Goal: Task Accomplishment & Management: Manage account settings

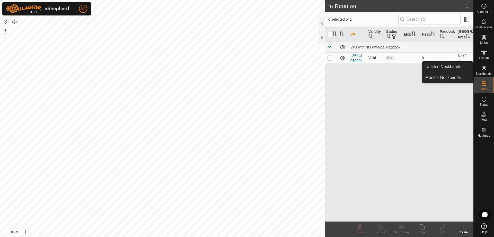
click at [484, 69] on icon at bounding box center [484, 68] width 5 height 5
click at [448, 66] on link "Unfitted Neckbands" at bounding box center [447, 67] width 51 height 10
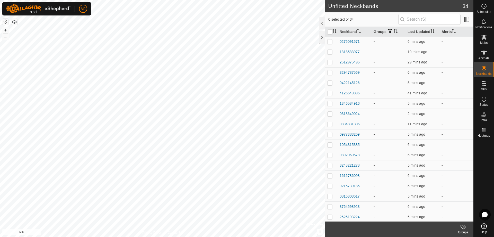
scroll to position [166, 0]
click at [329, 32] on input "checkbox" at bounding box center [329, 31] width 5 height 5
checkbox input "true"
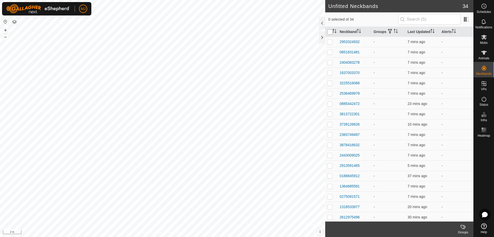
checkbox input "true"
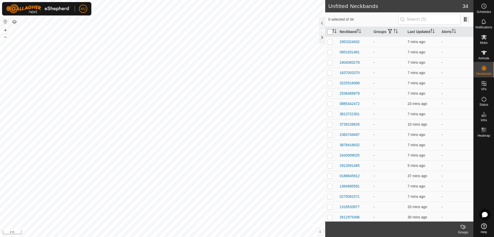
checkbox input "true"
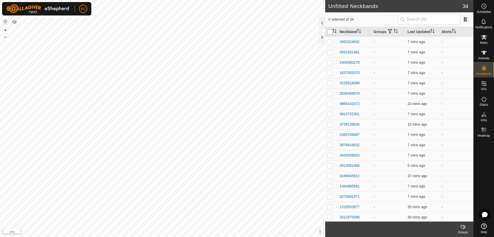
checkbox input "true"
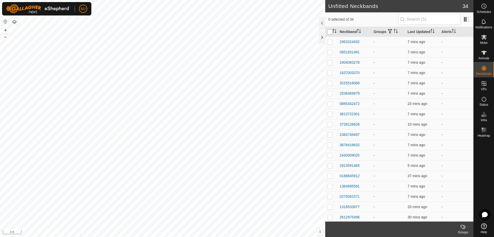
checkbox input "true"
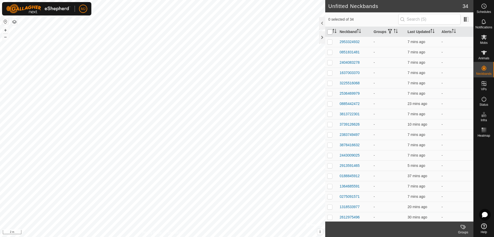
checkbox input "true"
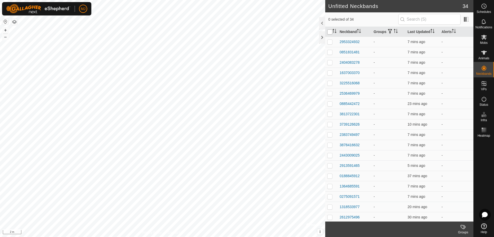
checkbox input "true"
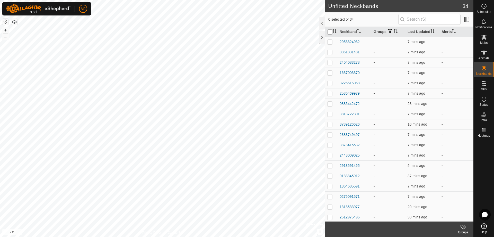
checkbox input "true"
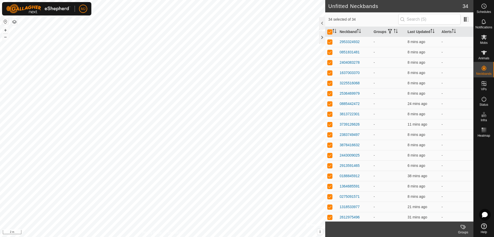
click at [460, 226] on labels-svg-icon at bounding box center [463, 226] width 21 height 6
click at [448, 215] on link "Manage Groups" at bounding box center [447, 215] width 51 height 10
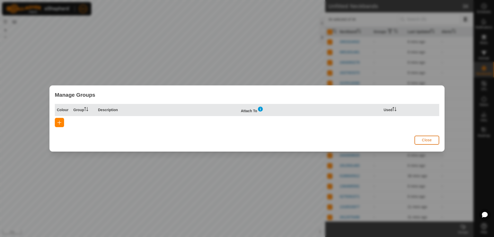
click at [428, 139] on span "Close" at bounding box center [427, 140] width 10 height 4
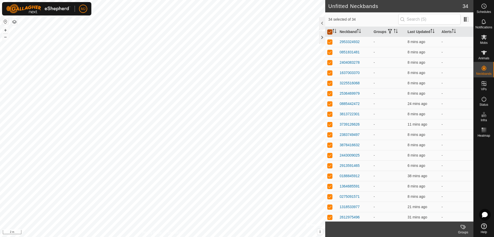
click at [330, 32] on input "checkbox" at bounding box center [329, 31] width 5 height 5
checkbox input "false"
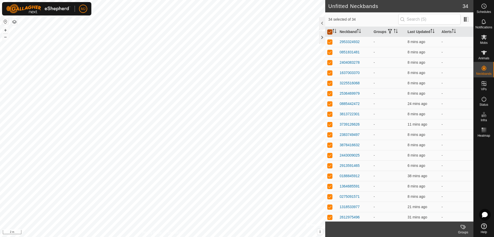
checkbox input "false"
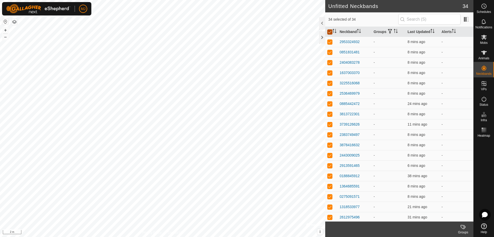
checkbox input "false"
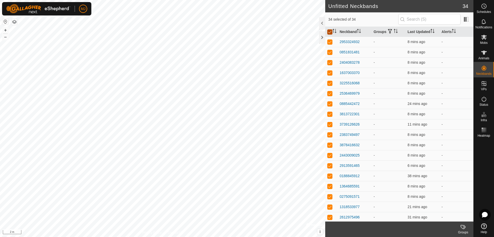
checkbox input "false"
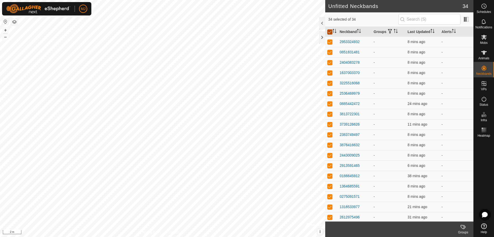
checkbox input "false"
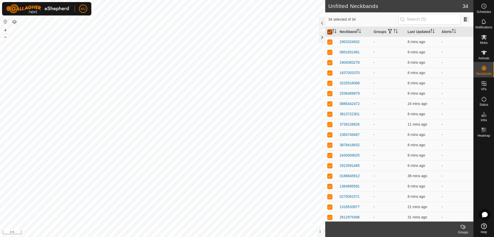
checkbox input "false"
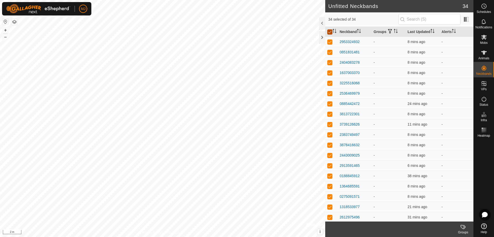
checkbox input "false"
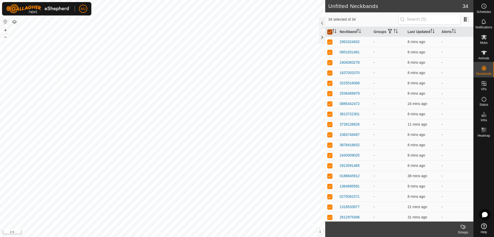
checkbox input "false"
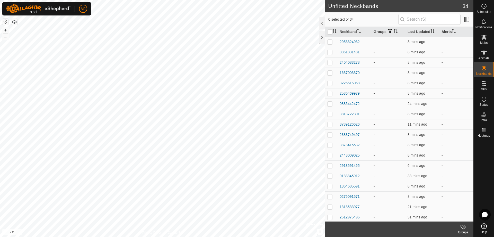
click at [329, 41] on p-checkbox at bounding box center [329, 42] width 5 height 4
click at [333, 42] on td at bounding box center [331, 42] width 12 height 10
checkbox input "false"
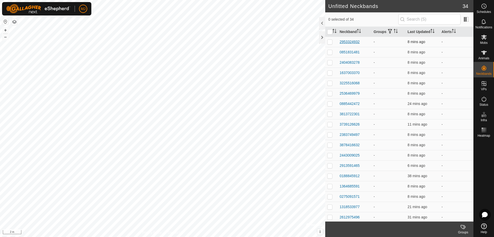
click at [346, 40] on div "2953324932" at bounding box center [350, 41] width 20 height 5
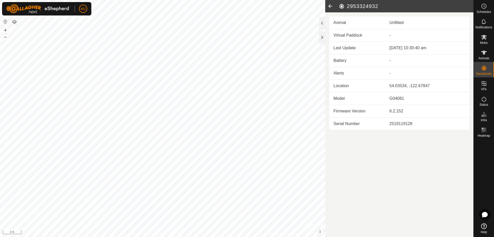
click at [329, 5] on icon at bounding box center [330, 6] width 10 height 12
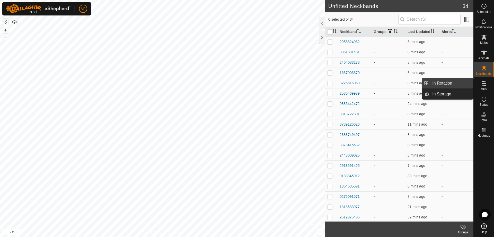
click at [457, 83] on link "In Rotation" at bounding box center [451, 83] width 44 height 10
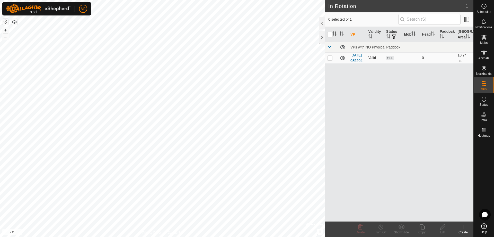
click at [329, 60] on p-checkbox at bounding box center [329, 58] width 5 height 4
checkbox input "true"
click at [330, 60] on p-checkbox at bounding box center [329, 58] width 5 height 4
checkbox input "false"
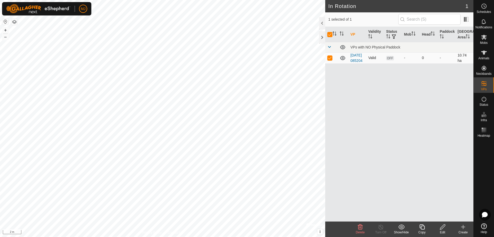
checkbox input "false"
click at [330, 60] on p-checkbox at bounding box center [329, 58] width 5 height 4
checkbox input "true"
click at [330, 60] on p-checkbox at bounding box center [329, 58] width 5 height 4
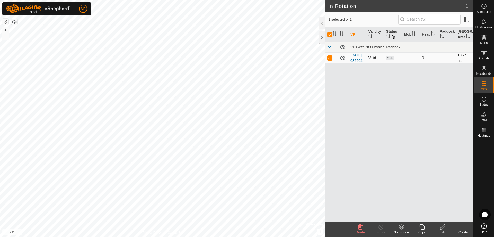
checkbox input "false"
click at [483, 104] on span "Status" at bounding box center [484, 104] width 9 height 3
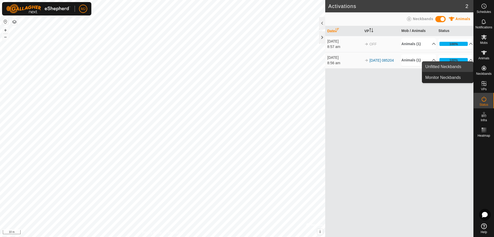
click at [463, 68] on link "Unfitted Neckbands" at bounding box center [447, 67] width 51 height 10
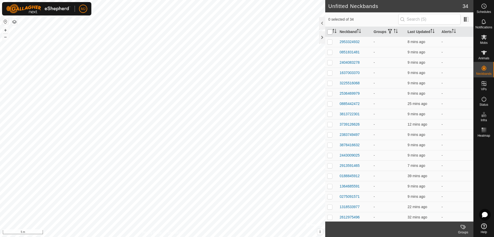
click at [330, 32] on input "checkbox" at bounding box center [329, 31] width 5 height 5
checkbox input "true"
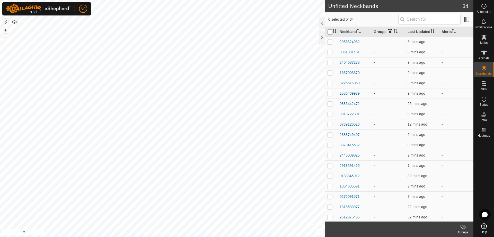
checkbox input "true"
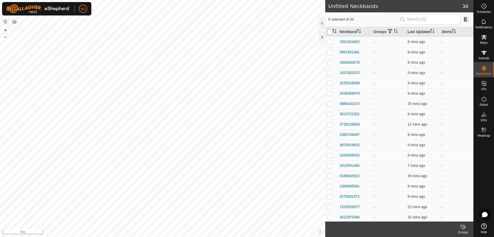
checkbox input "true"
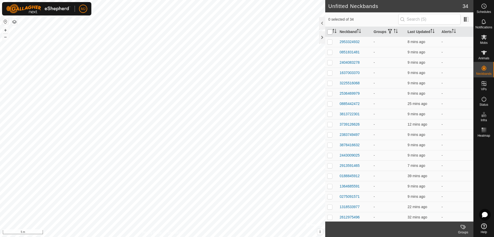
checkbox input "true"
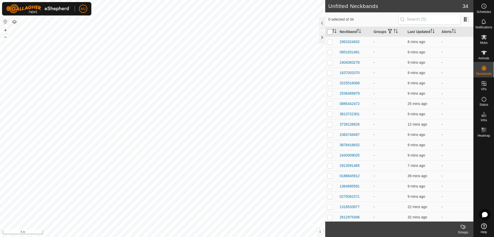
checkbox input "true"
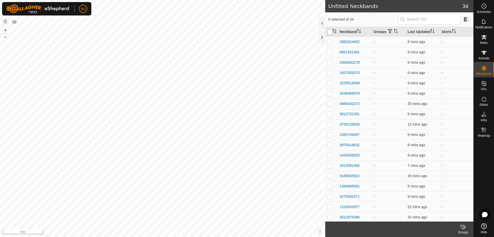
checkbox input "true"
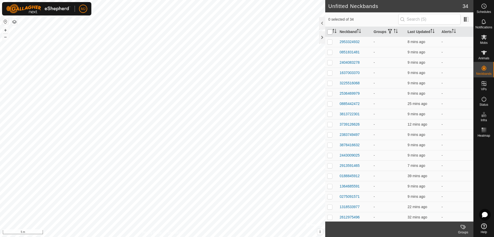
checkbox input "true"
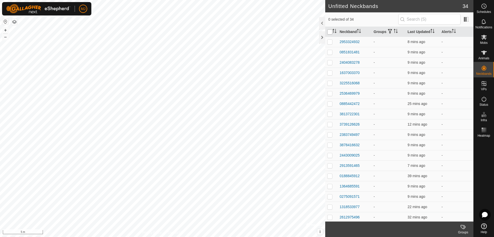
checkbox input "true"
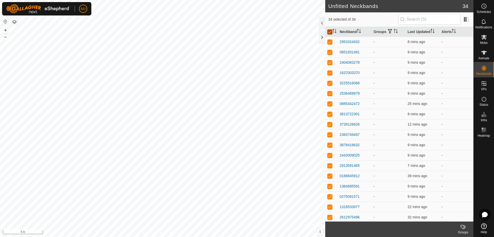
click at [330, 32] on input "checkbox" at bounding box center [329, 31] width 5 height 5
checkbox input "false"
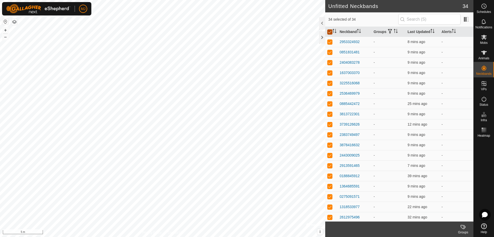
checkbox input "false"
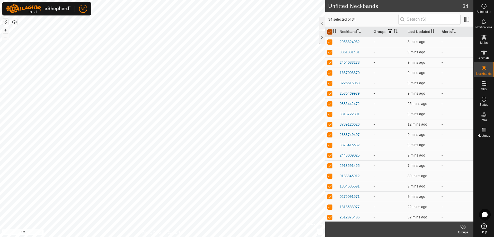
checkbox input "false"
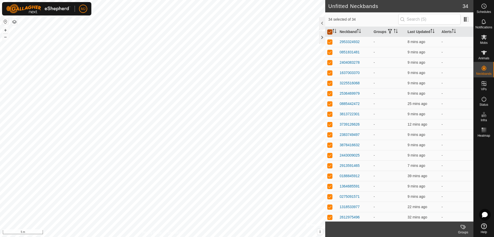
checkbox input "false"
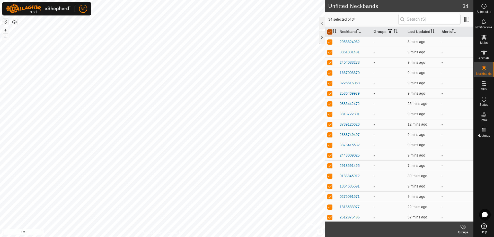
checkbox input "false"
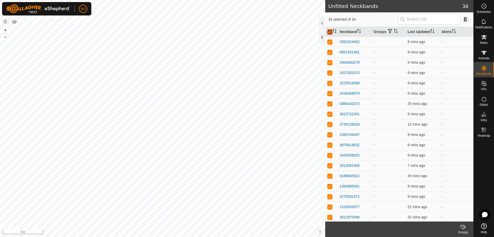
checkbox input "false"
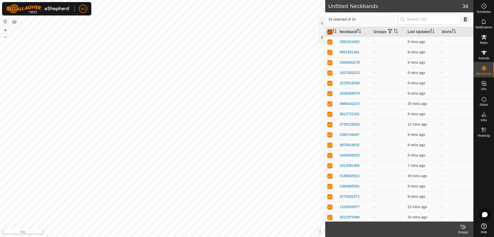
checkbox input "false"
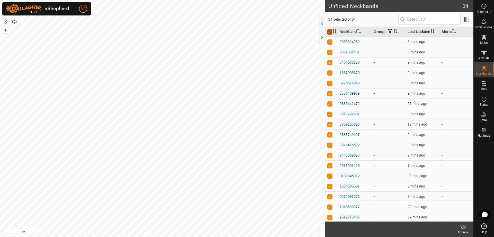
checkbox input "false"
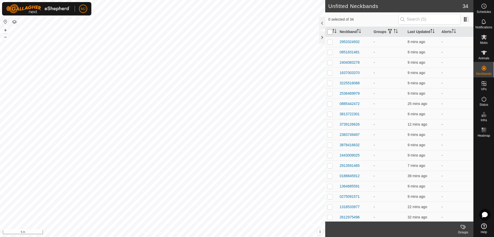
click at [330, 32] on input "checkbox" at bounding box center [329, 31] width 5 height 5
checkbox input "true"
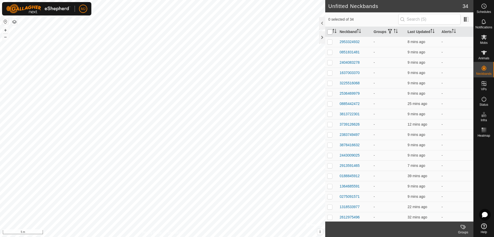
checkbox input "true"
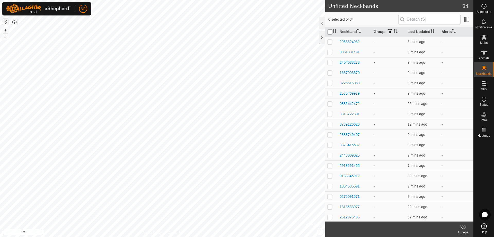
checkbox input "true"
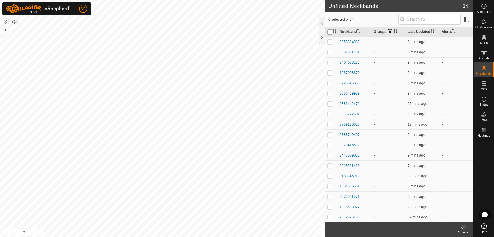
checkbox input "true"
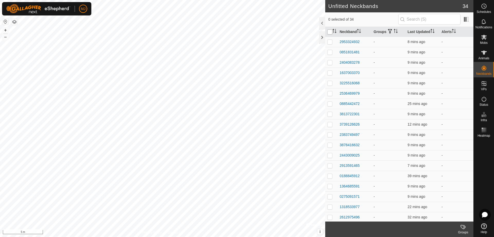
checkbox input "true"
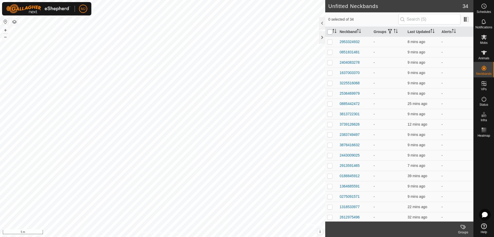
checkbox input "true"
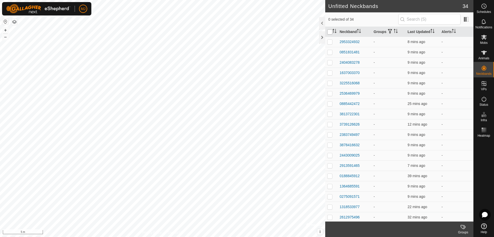
checkbox input "true"
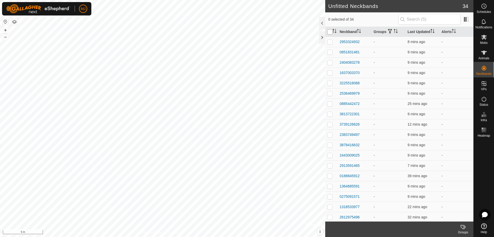
checkbox input "true"
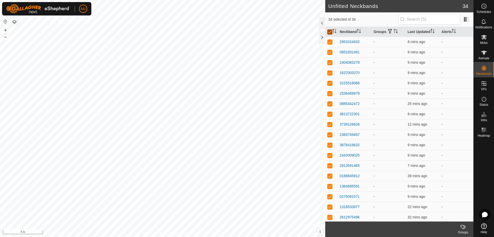
click at [330, 32] on input "checkbox" at bounding box center [329, 31] width 5 height 5
checkbox input "false"
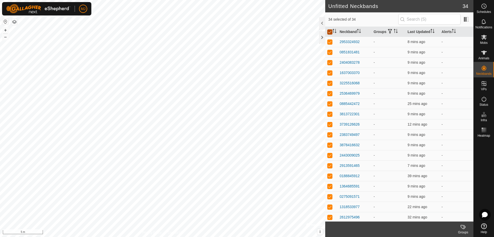
checkbox input "false"
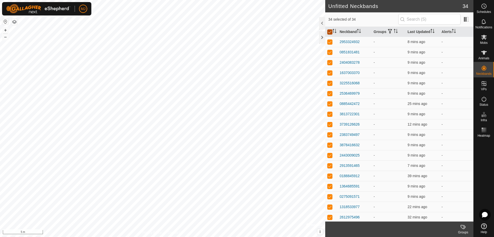
checkbox input "false"
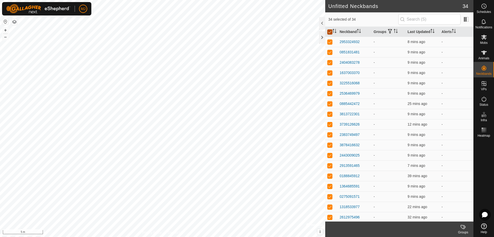
checkbox input "false"
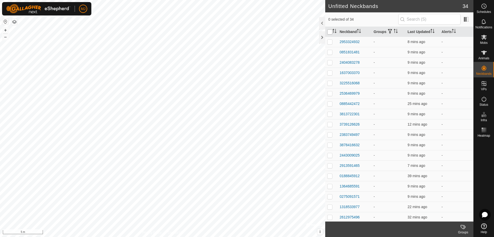
click at [330, 32] on input "checkbox" at bounding box center [329, 31] width 5 height 5
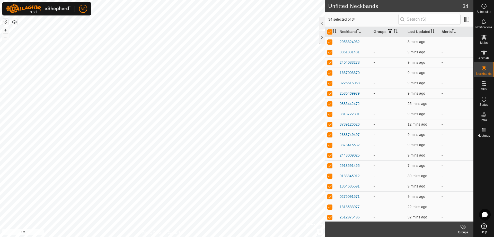
drag, startPoint x: 407, startPoint y: 227, endPoint x: 400, endPoint y: 222, distance: 8.8
click at [399, 225] on footer "Groups" at bounding box center [399, 228] width 148 height 15
click at [485, 58] on span "Animals" at bounding box center [483, 58] width 11 height 3
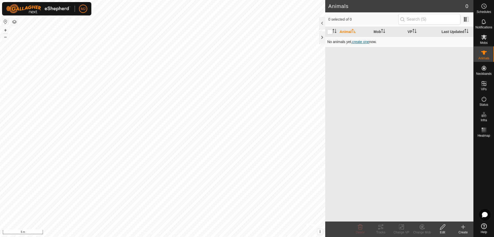
click at [359, 41] on span "create one" at bounding box center [360, 42] width 17 height 4
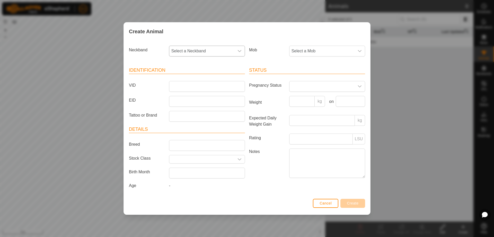
click at [240, 51] on icon "dropdown trigger" at bounding box center [240, 51] width 4 height 4
click at [270, 52] on label "Mob" at bounding box center [267, 50] width 40 height 9
click at [323, 203] on span "Cancel" at bounding box center [326, 203] width 12 height 4
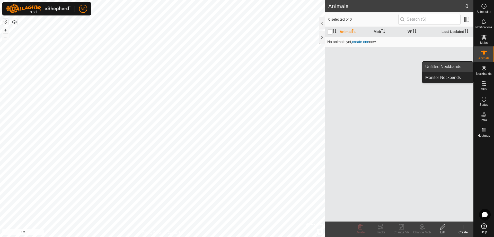
click at [457, 68] on link "Unfitted Neckbands" at bounding box center [447, 67] width 51 height 10
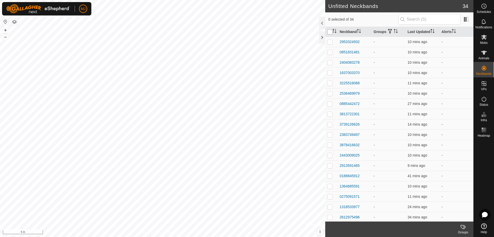
click at [329, 33] on input "checkbox" at bounding box center [329, 31] width 5 height 5
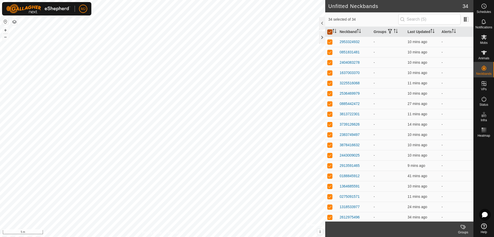
click at [329, 33] on input "checkbox" at bounding box center [329, 31] width 5 height 5
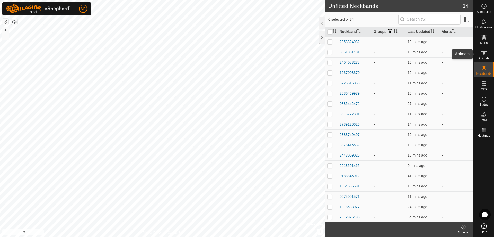
click at [484, 59] on span "Animals" at bounding box center [483, 58] width 11 height 3
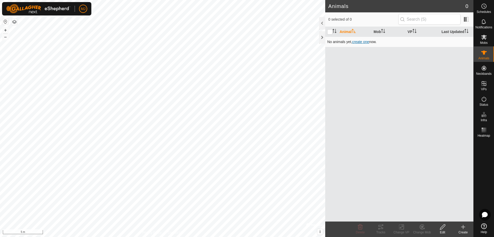
click at [365, 43] on span "create one" at bounding box center [360, 42] width 17 height 4
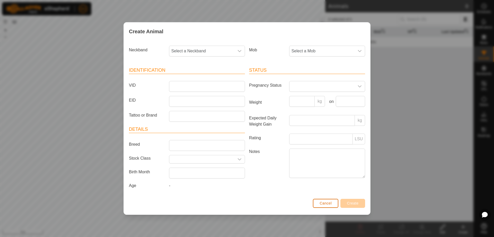
click at [328, 199] on button "Cancel" at bounding box center [325, 202] width 25 height 9
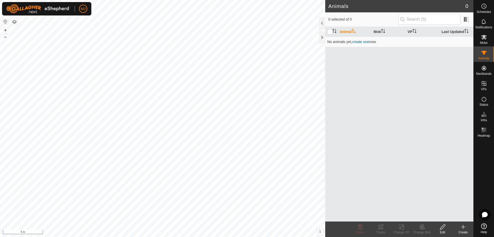
click at [463, 228] on icon at bounding box center [463, 226] width 6 height 6
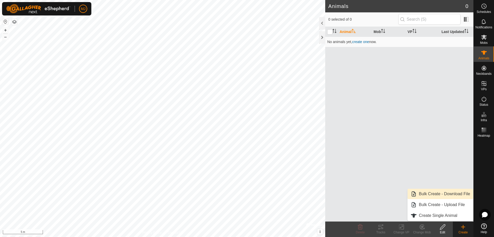
click at [451, 194] on link "Bulk Create - Download File" at bounding box center [441, 193] width 66 height 10
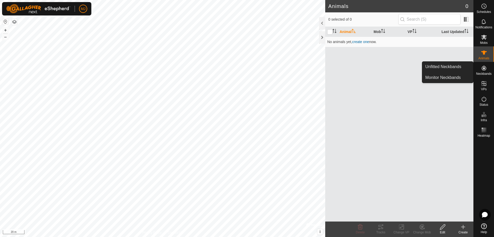
click at [481, 70] on icon at bounding box center [484, 68] width 6 height 6
click at [484, 69] on icon at bounding box center [484, 68] width 5 height 5
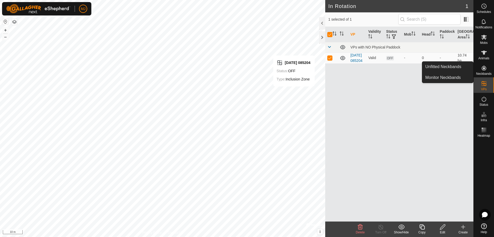
click at [485, 70] on icon at bounding box center [484, 68] width 5 height 5
click at [446, 68] on link "Unfitted Neckbands" at bounding box center [447, 67] width 51 height 10
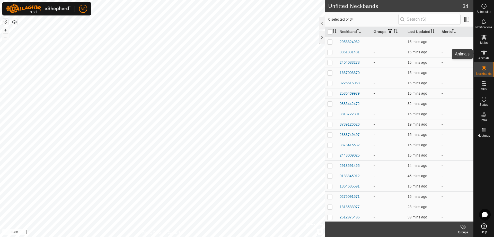
click at [483, 52] on icon at bounding box center [484, 52] width 6 height 4
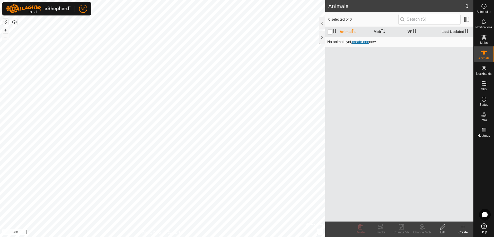
click at [364, 42] on span "create one" at bounding box center [360, 42] width 17 height 4
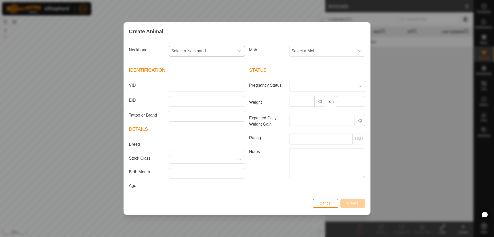
click at [229, 50] on span "Select a Neckband" at bounding box center [201, 51] width 65 height 10
click at [250, 29] on div "Create Animal" at bounding box center [247, 31] width 247 height 18
click at [325, 203] on span "Cancel" at bounding box center [326, 203] width 12 height 4
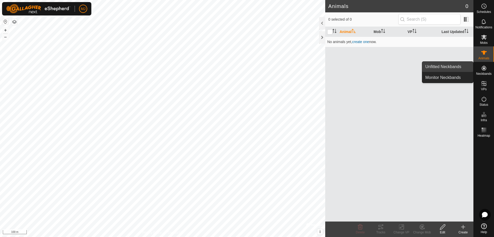
click at [454, 68] on link "Unfitted Neckbands" at bounding box center [447, 67] width 51 height 10
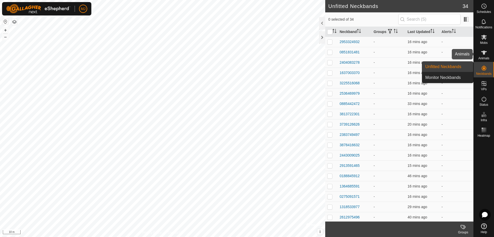
click at [480, 56] on es-animals-svg-icon at bounding box center [484, 52] width 9 height 8
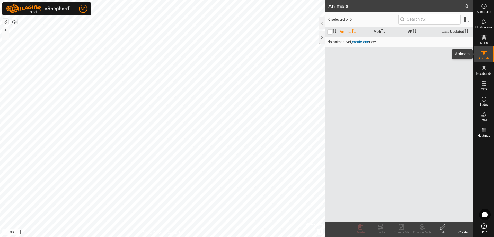
click at [477, 55] on div "Animals" at bounding box center [484, 53] width 20 height 15
click at [476, 56] on div "Animals" at bounding box center [484, 53] width 20 height 15
click at [361, 43] on span "create one" at bounding box center [360, 42] width 17 height 4
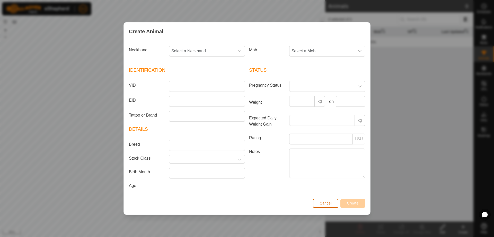
click at [323, 201] on span "Cancel" at bounding box center [326, 203] width 12 height 4
